Goal: Task Accomplishment & Management: Complete application form

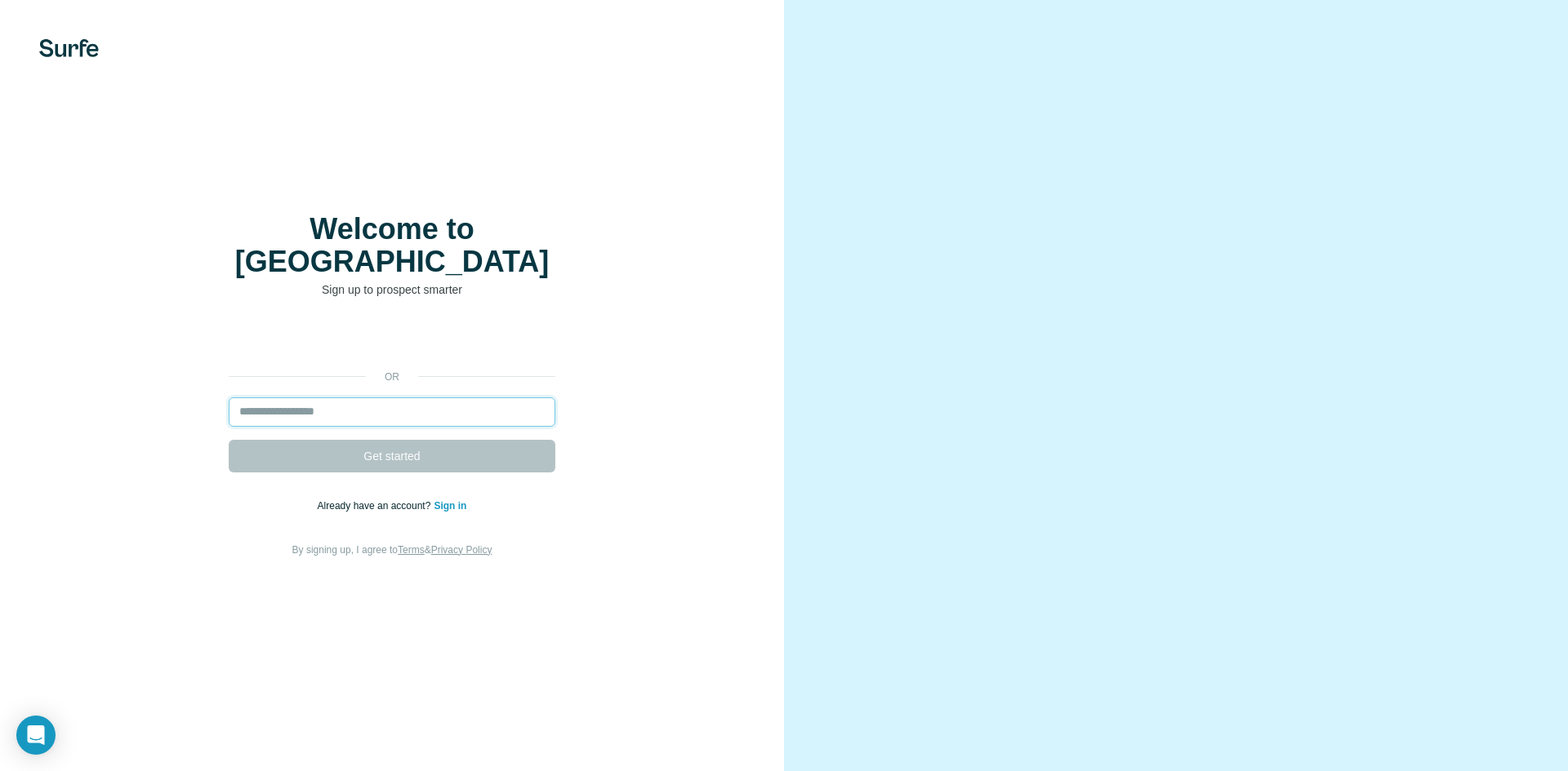
click at [406, 397] on input "email" at bounding box center [392, 412] width 327 height 30
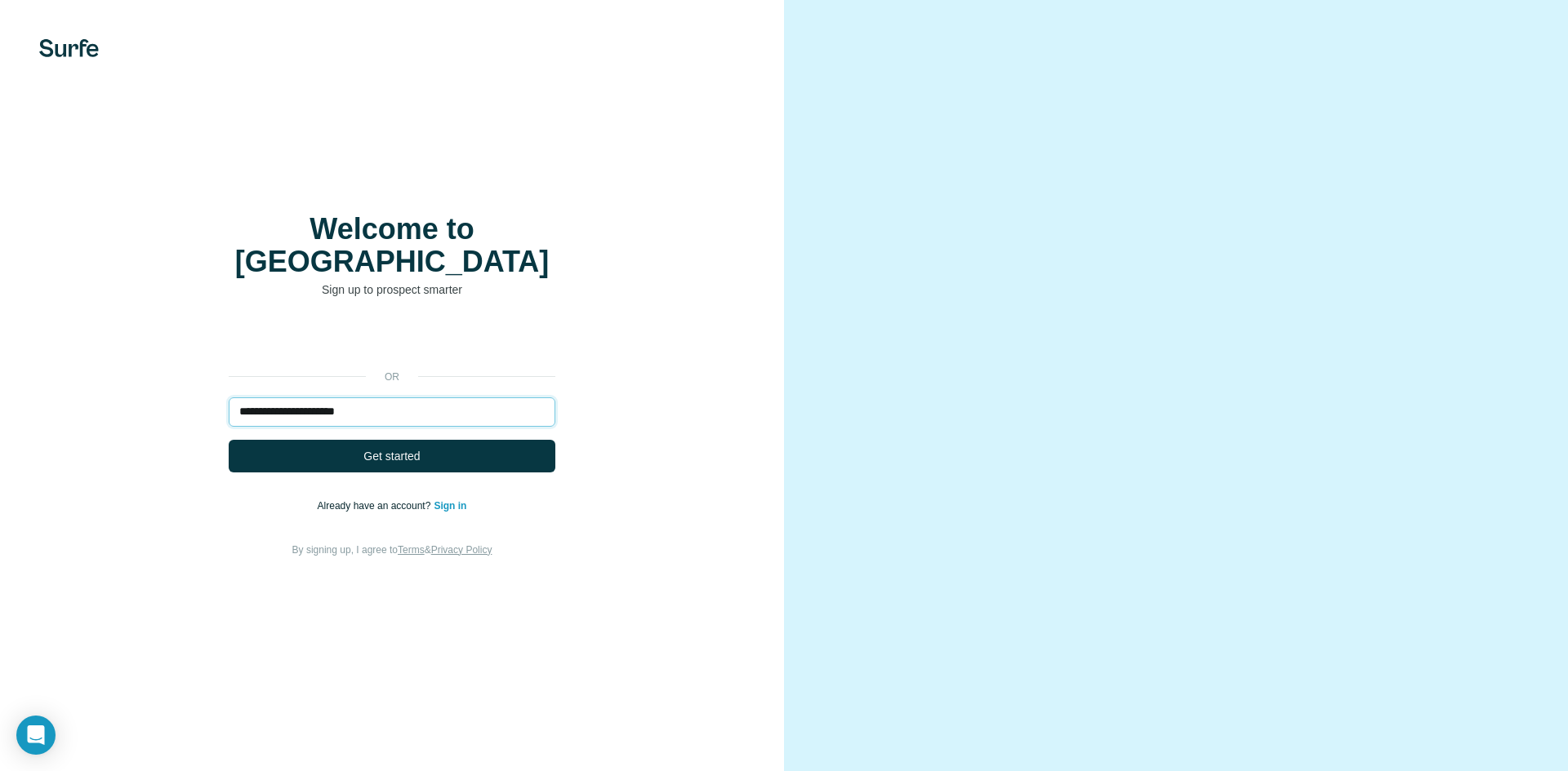
type input "**********"
click at [228, 440] on button "Get started" at bounding box center [392, 455] width 327 height 32
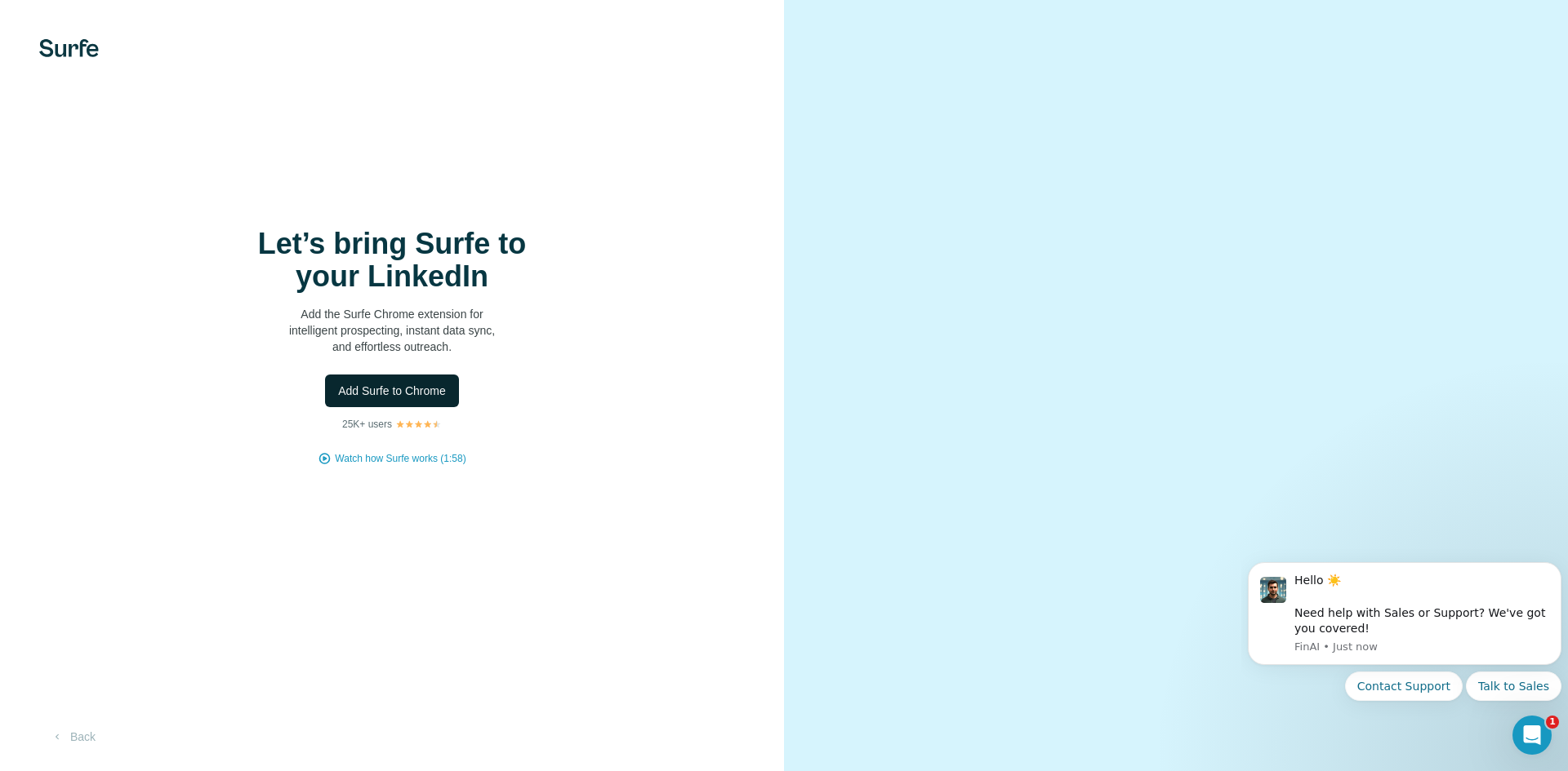
click at [414, 400] on button "Add Surfe to Chrome" at bounding box center [392, 390] width 134 height 32
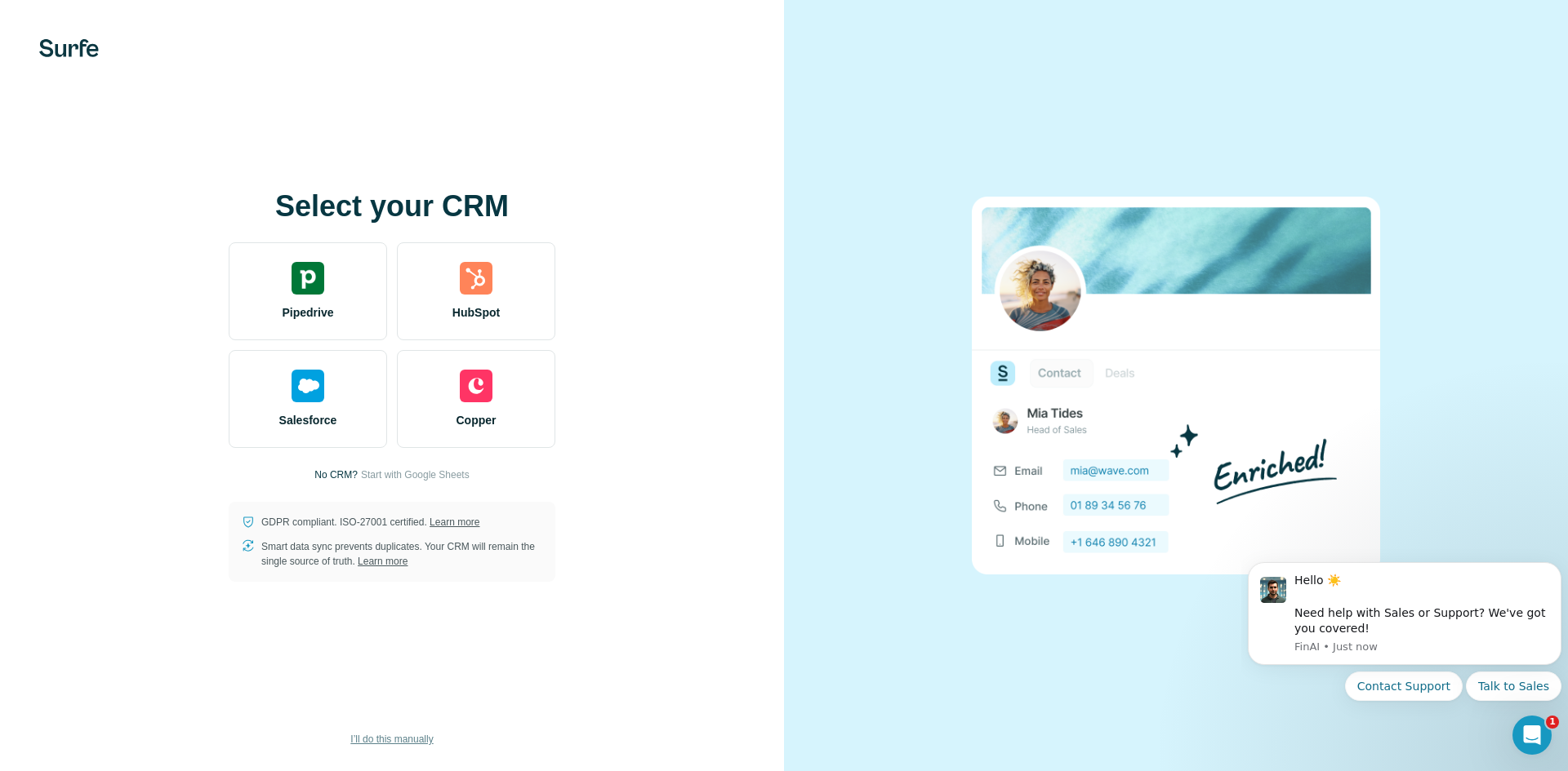
click at [369, 737] on span "I’ll do this manually" at bounding box center [392, 740] width 83 height 15
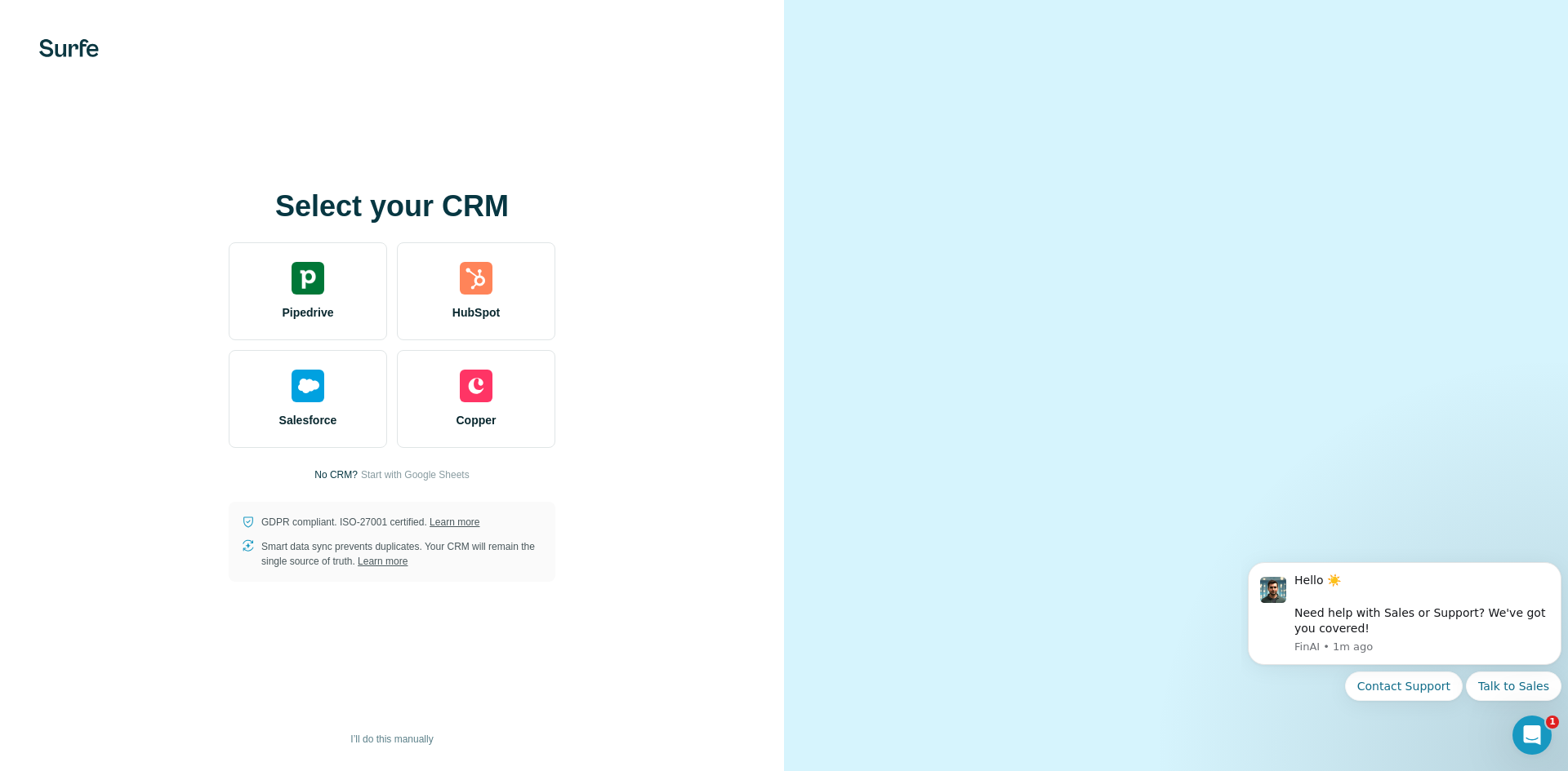
click at [33, 236] on div "Select your CRM Pipedrive HubSpot Salesforce Copper No CRM? Start with Google S…" at bounding box center [392, 386] width 718 height 391
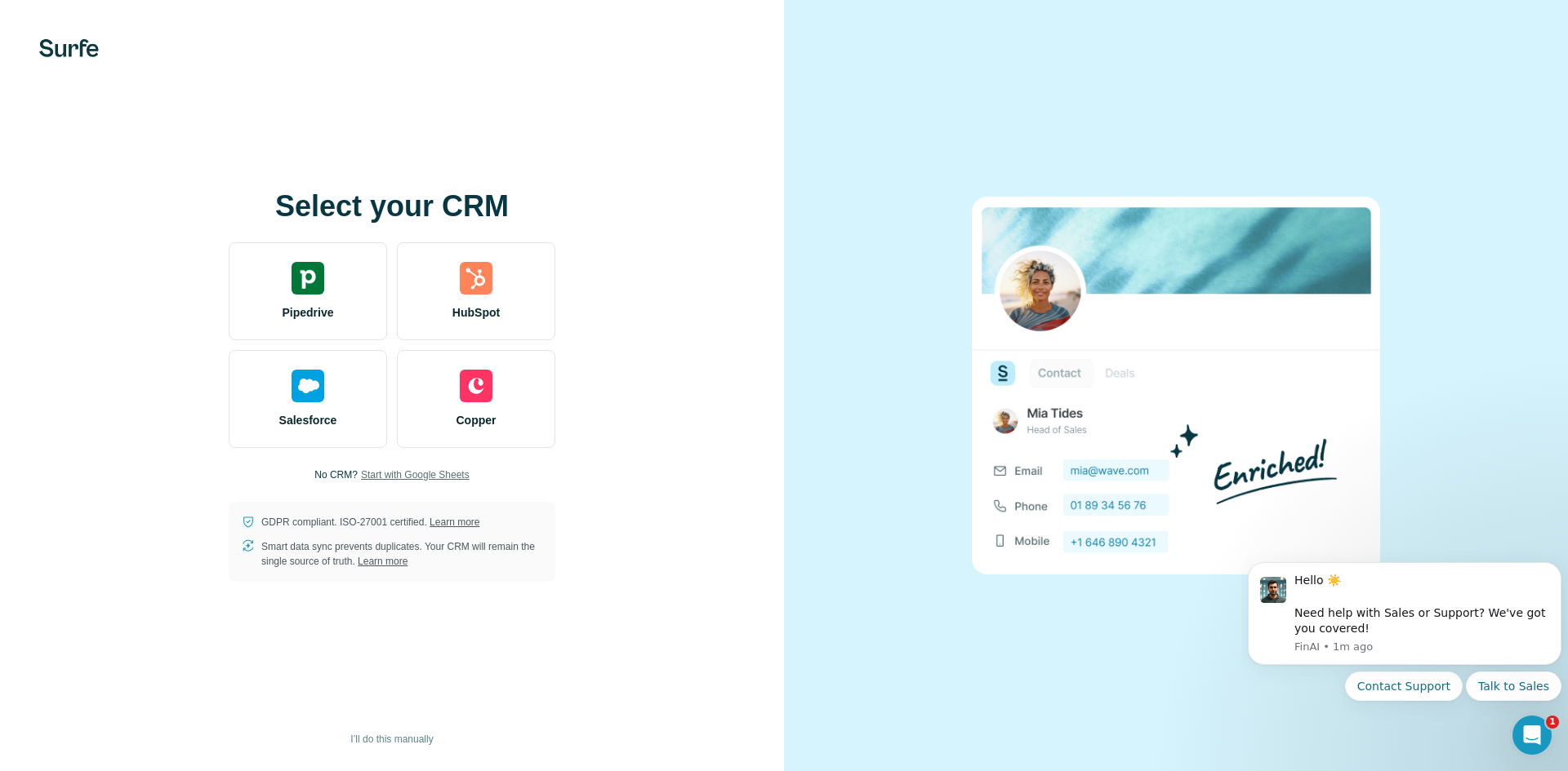
click at [400, 482] on span "Start with Google Sheets" at bounding box center [415, 475] width 108 height 15
click at [388, 734] on span "I’ll do this manually" at bounding box center [392, 740] width 83 height 15
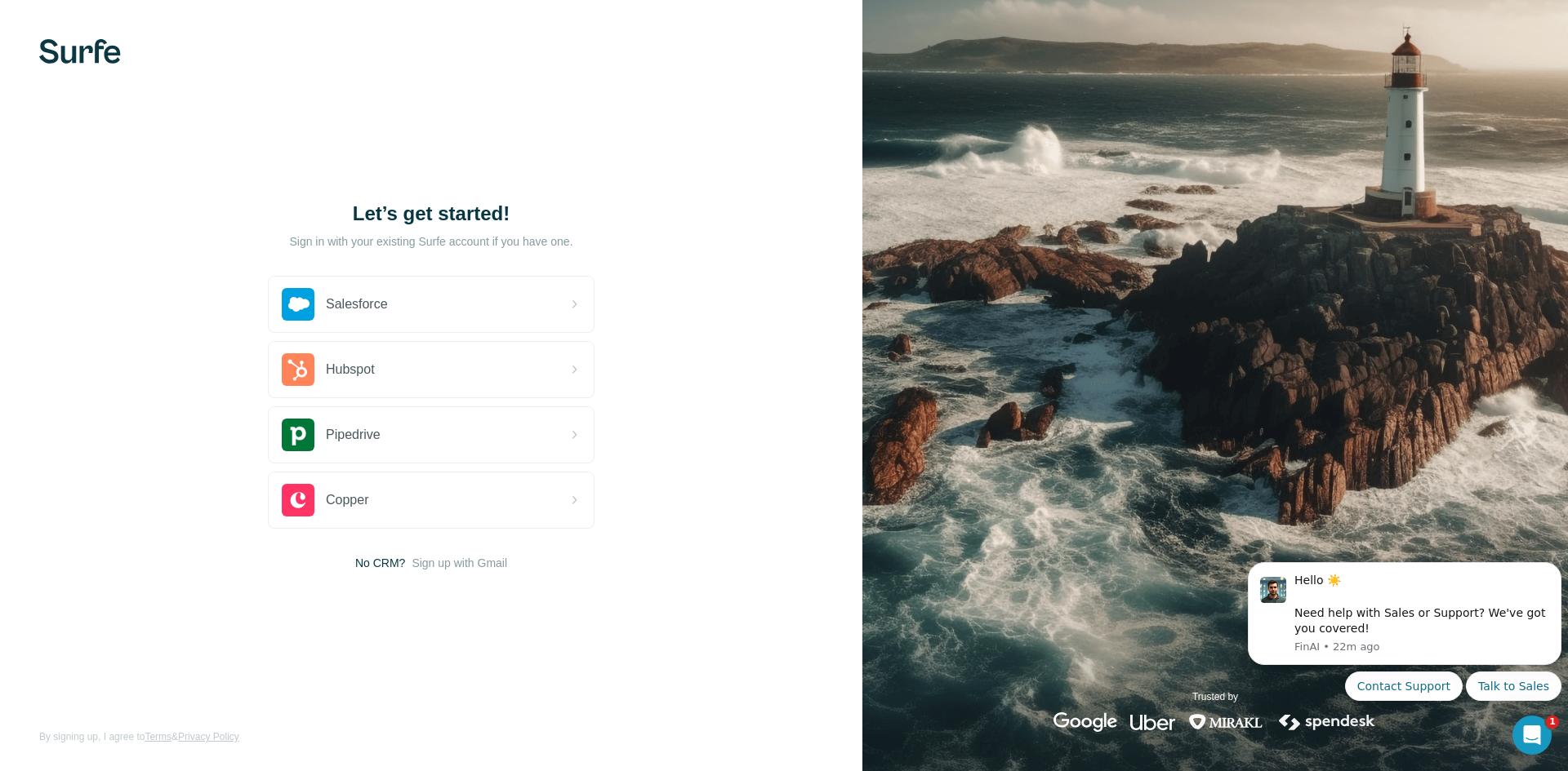
drag, startPoint x: 223, startPoint y: 77, endPoint x: 210, endPoint y: 80, distance: 13.3
click at [223, 77] on div "Let’s get started! Sign in with your existing Surfe account if you have one. Sa…" at bounding box center [431, 386] width 862 height 771
